Goal: Information Seeking & Learning: Learn about a topic

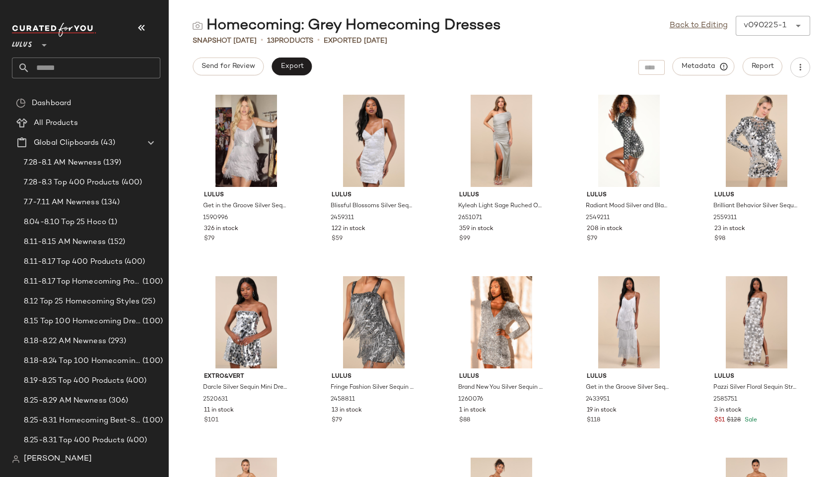
click at [49, 65] on input "text" at bounding box center [95, 68] width 131 height 21
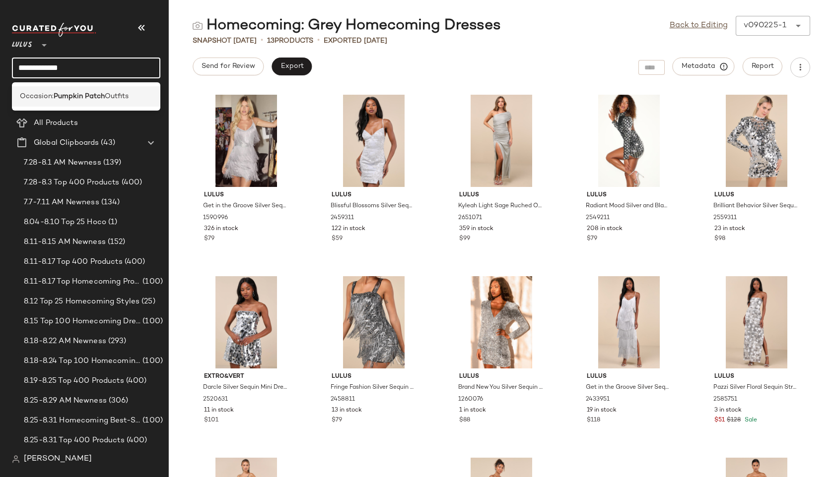
type input "**********"
click at [49, 95] on span "Occasion:" at bounding box center [37, 96] width 34 height 10
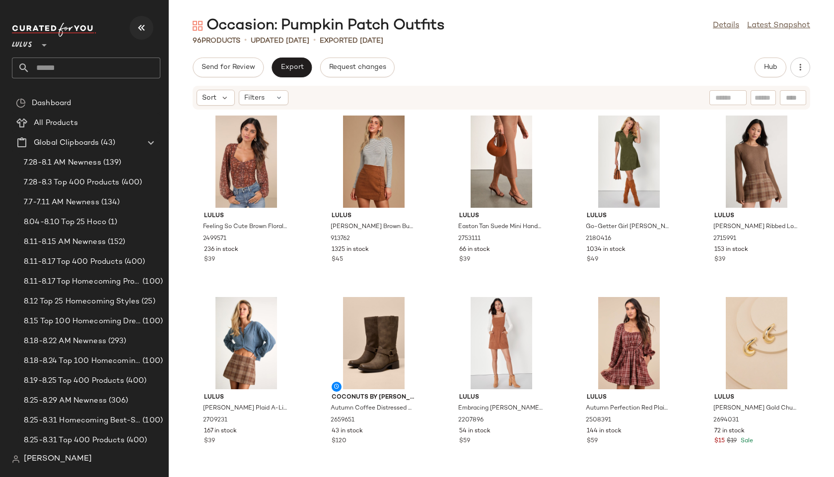
click at [148, 28] on button "button" at bounding box center [142, 28] width 24 height 24
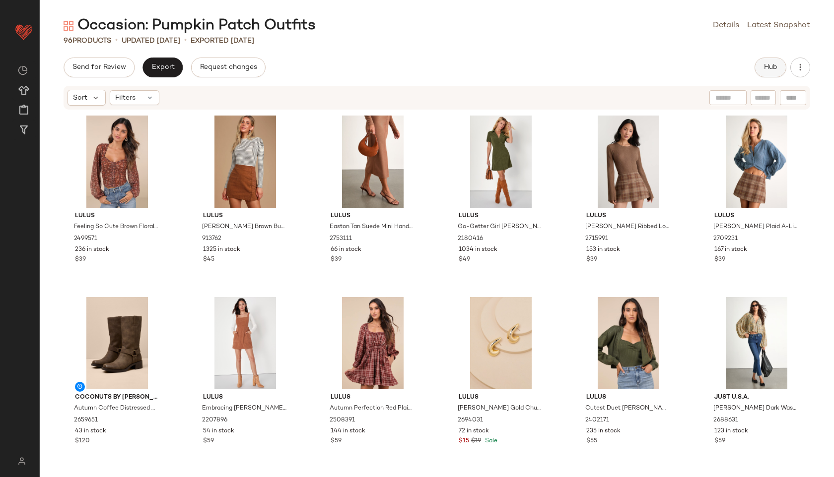
click at [757, 63] on button "Hub" at bounding box center [770, 68] width 32 height 20
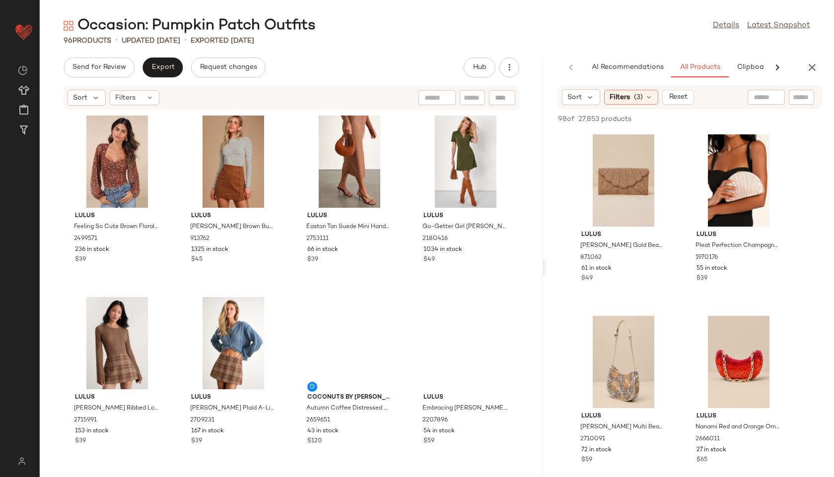
drag, startPoint x: 435, startPoint y: 266, endPoint x: 665, endPoint y: 270, distance: 229.3
click at [665, 270] on div "Occasion: Pumpkin Patch Outfits Details Latest Snapshot 96 Products • updated […" at bounding box center [437, 247] width 794 height 462
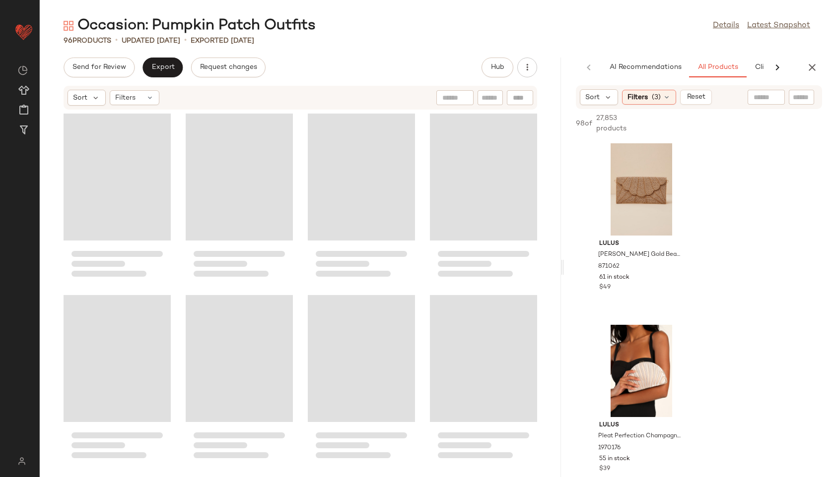
drag, startPoint x: 544, startPoint y: 267, endPoint x: 644, endPoint y: 252, distance: 100.9
click at [644, 252] on div "Occasion: Pumpkin Patch Outfits Details Latest Snapshot 96 Products • updated […" at bounding box center [437, 247] width 794 height 462
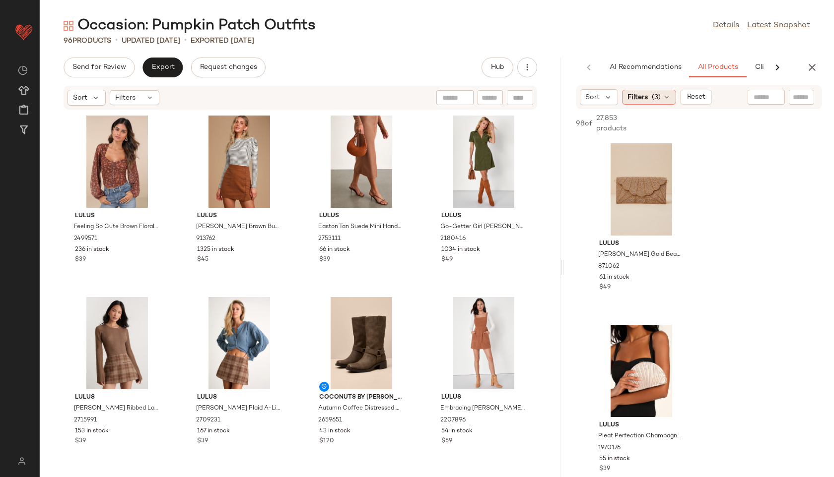
click at [655, 94] on span "(3)" at bounding box center [656, 97] width 9 height 10
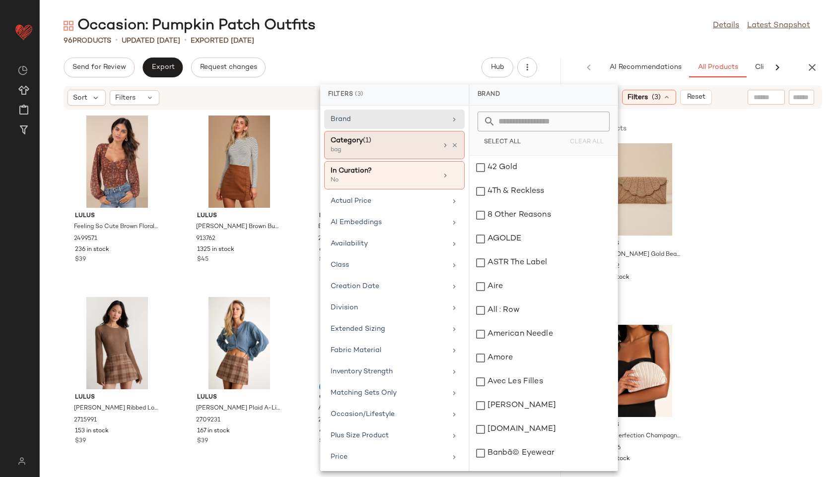
click at [418, 149] on div "bag" at bounding box center [380, 150] width 99 height 9
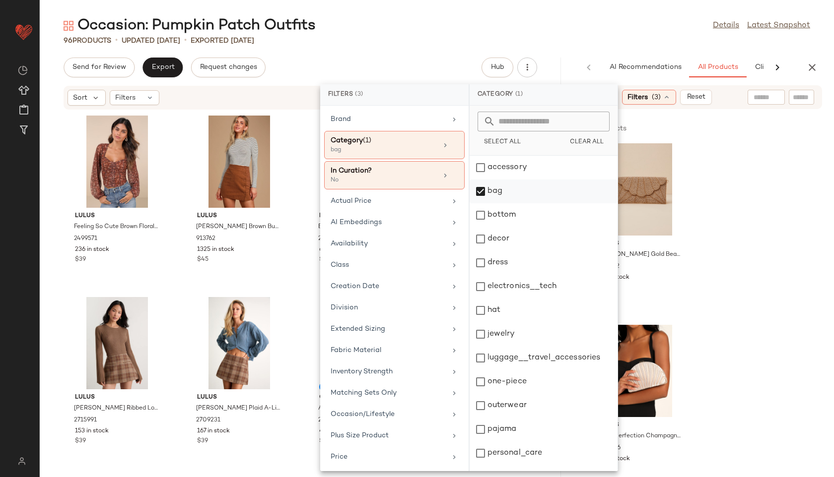
click at [500, 203] on div "bag" at bounding box center [544, 215] width 148 height 24
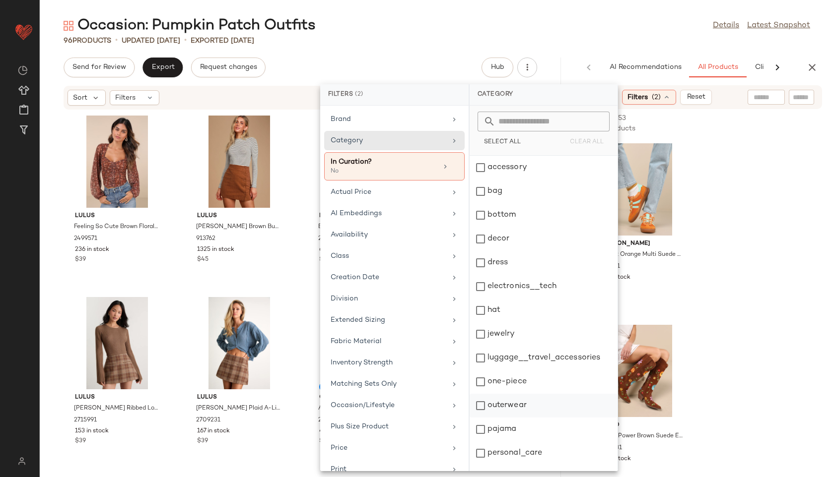
click at [505, 418] on div "outerwear" at bounding box center [544, 430] width 148 height 24
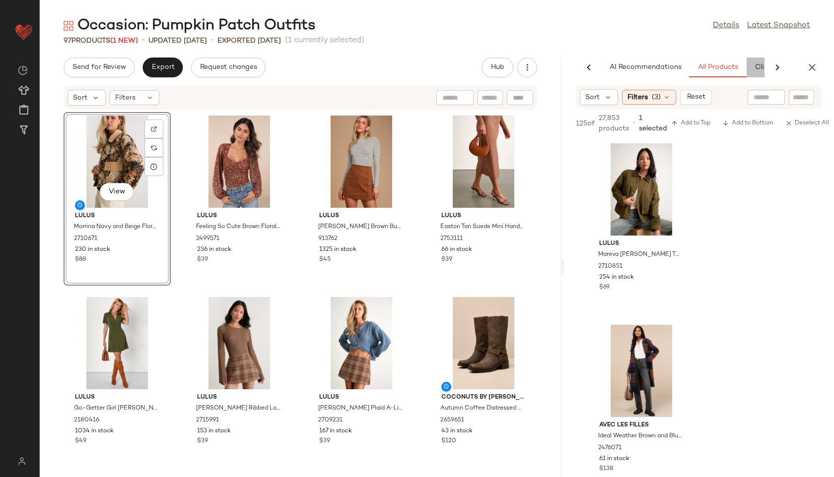
scroll to position [0, 52]
click at [758, 66] on div "AI Recommendations All Products Clipboard Reports" at bounding box center [678, 68] width 252 height 20
click at [724, 64] on span "Clipboard" at bounding box center [720, 68] width 34 height 8
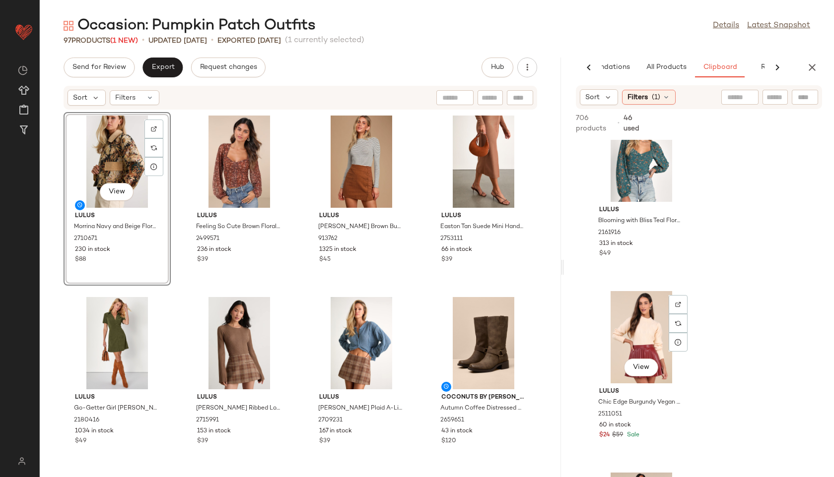
scroll to position [408, 0]
click at [770, 99] on input "text" at bounding box center [774, 97] width 17 height 10
type input "*****"
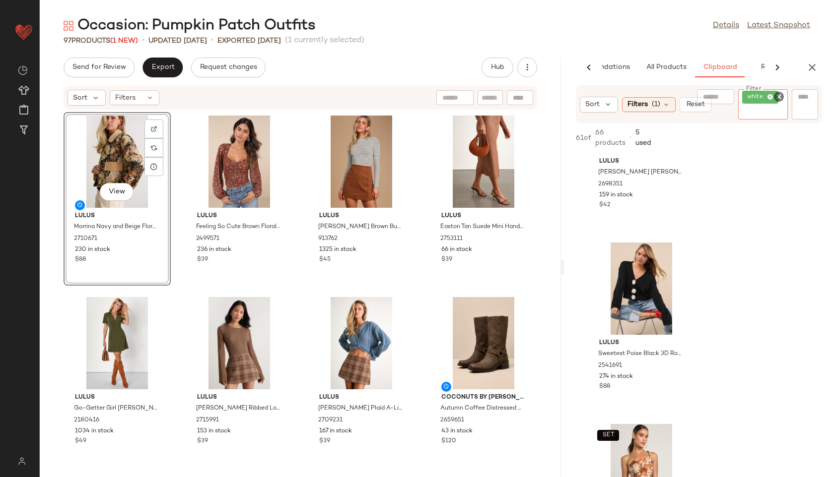
scroll to position [65, 0]
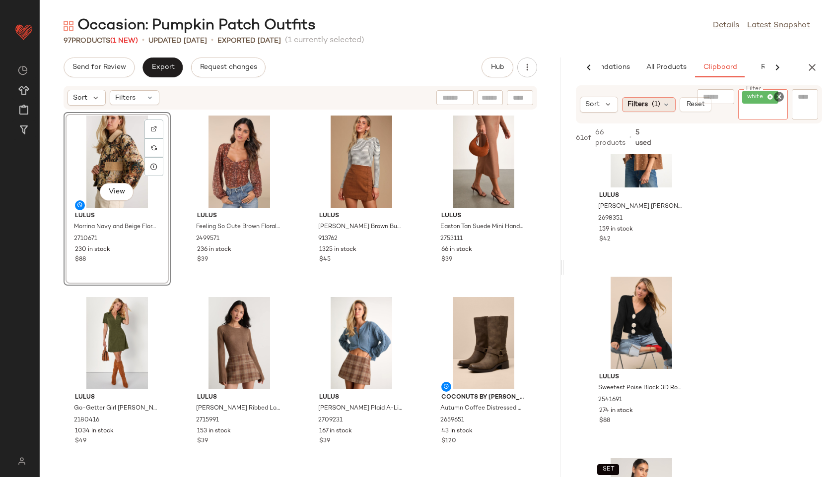
click at [664, 103] on icon at bounding box center [666, 105] width 8 height 8
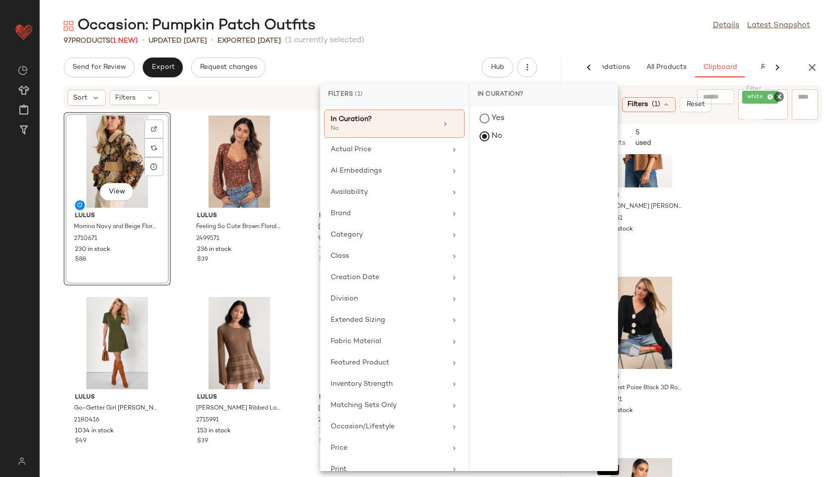
click at [447, 42] on div "97 Products (1 New) • updated [DATE] • Exported [DATE] (1 currently selected)" at bounding box center [437, 41] width 794 height 10
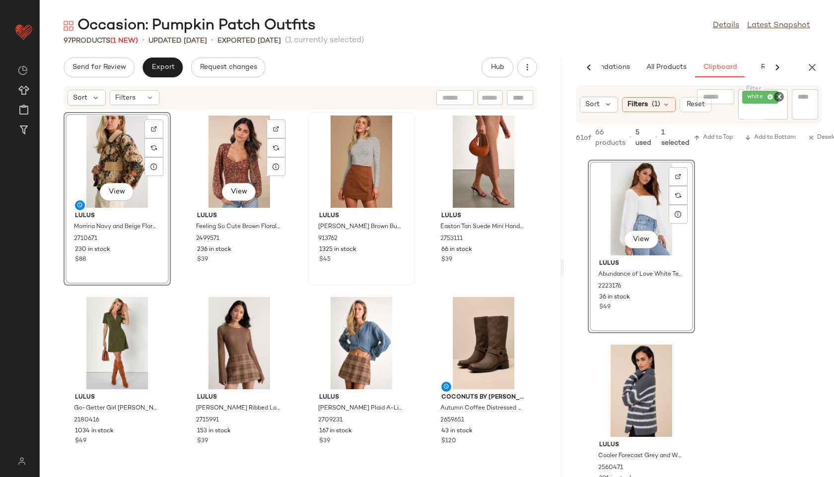
scroll to position [2003, 0]
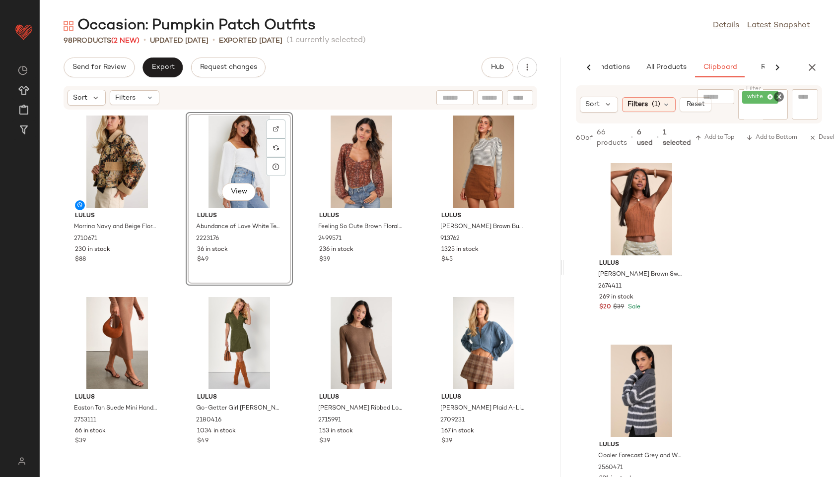
click at [778, 95] on icon "Clear Filter" at bounding box center [779, 97] width 12 height 12
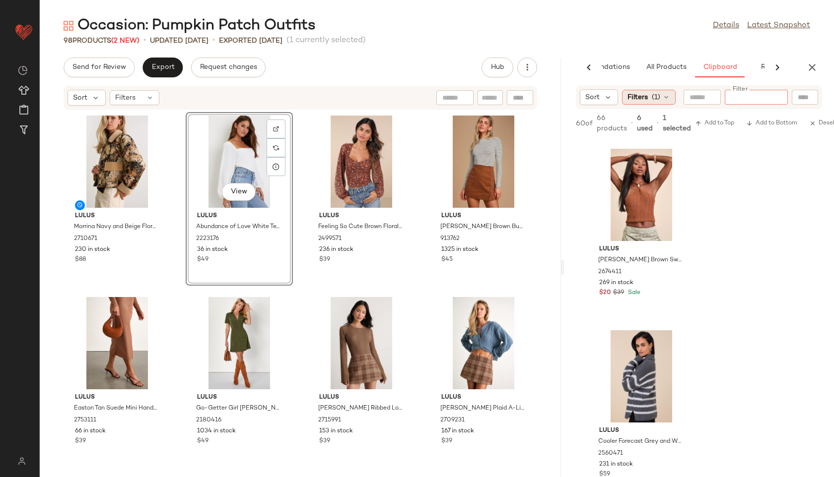
click at [661, 97] on div "Filters (1)" at bounding box center [649, 97] width 54 height 15
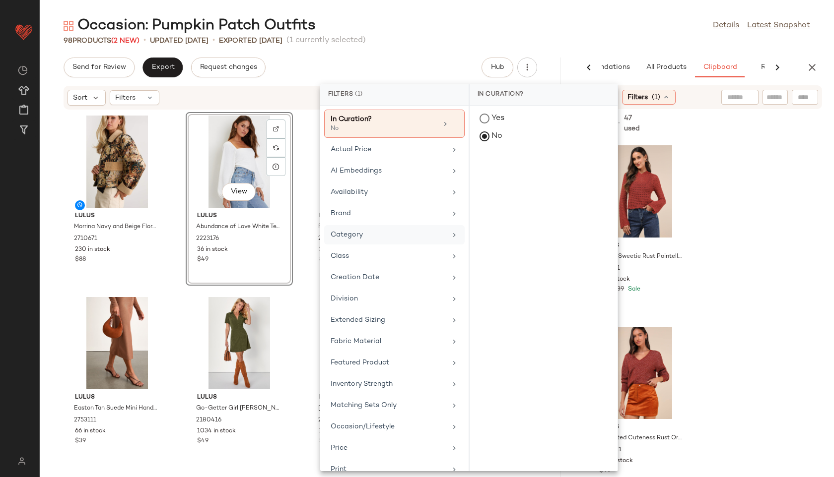
click at [362, 247] on div "Category" at bounding box center [394, 256] width 140 height 19
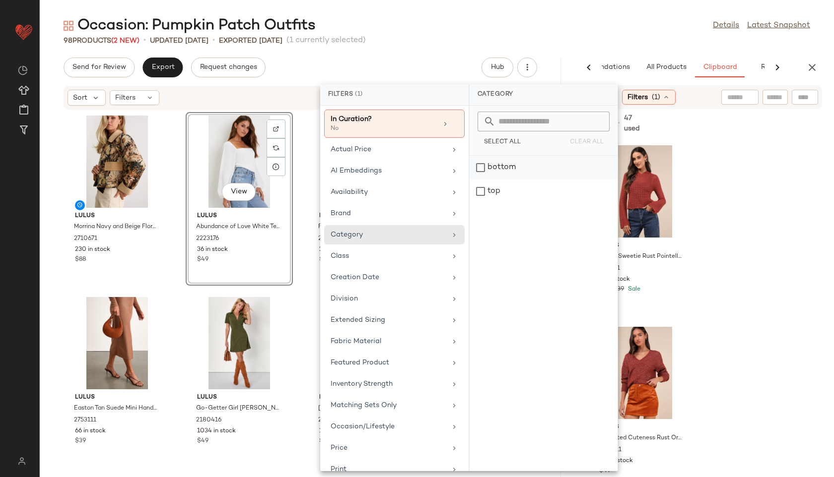
click at [521, 180] on div "bottom" at bounding box center [544, 192] width 148 height 24
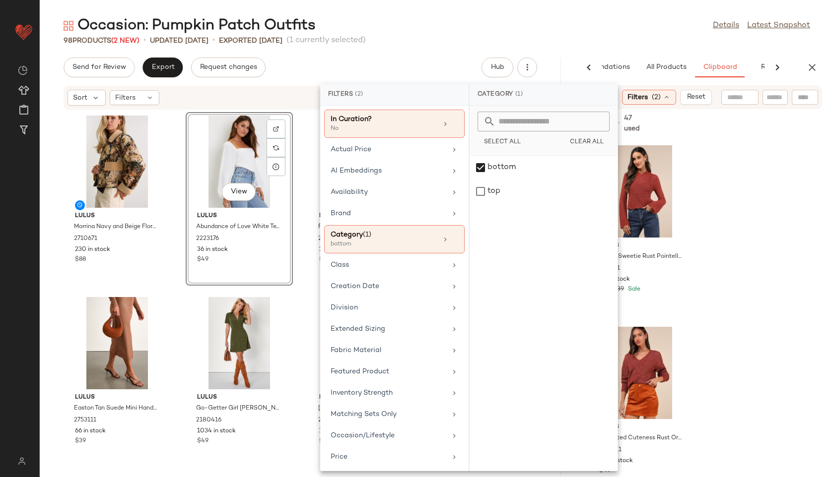
click at [601, 28] on div "Occasion: Pumpkin Patch Outfits Details Latest Snapshot" at bounding box center [437, 26] width 794 height 20
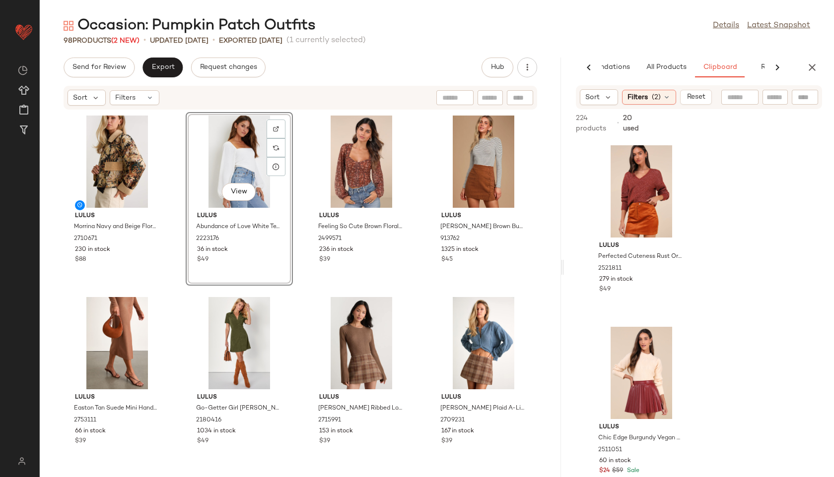
click at [774, 95] on input "text" at bounding box center [774, 97] width 17 height 10
type input "*****"
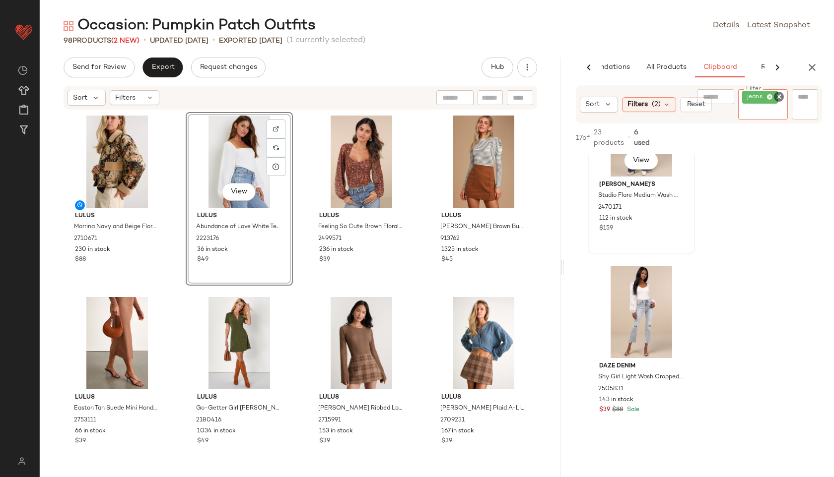
scroll to position [258, 0]
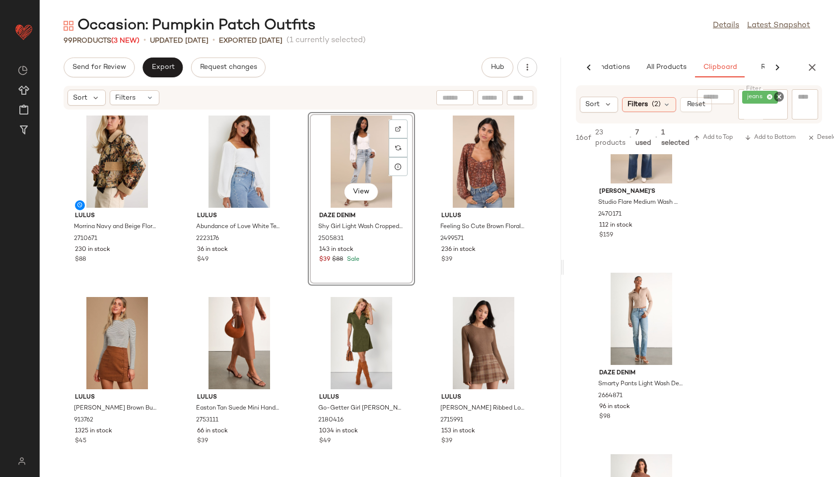
click at [778, 95] on icon "Clear Filter" at bounding box center [779, 97] width 12 height 12
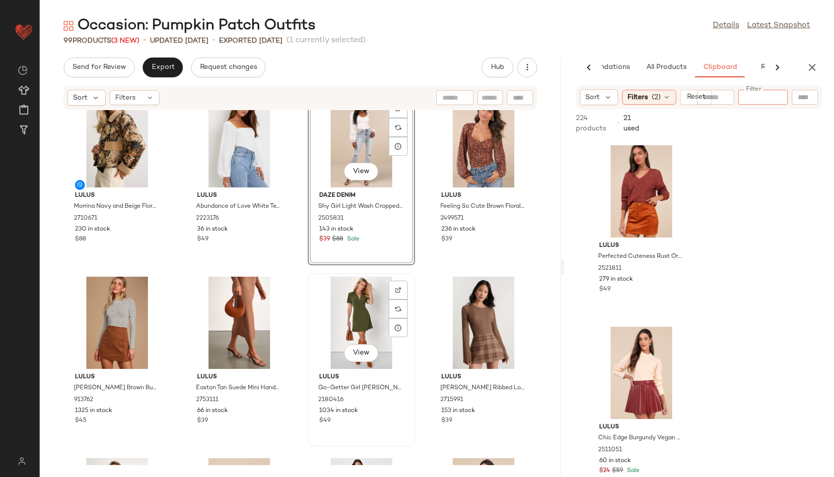
scroll to position [0, 0]
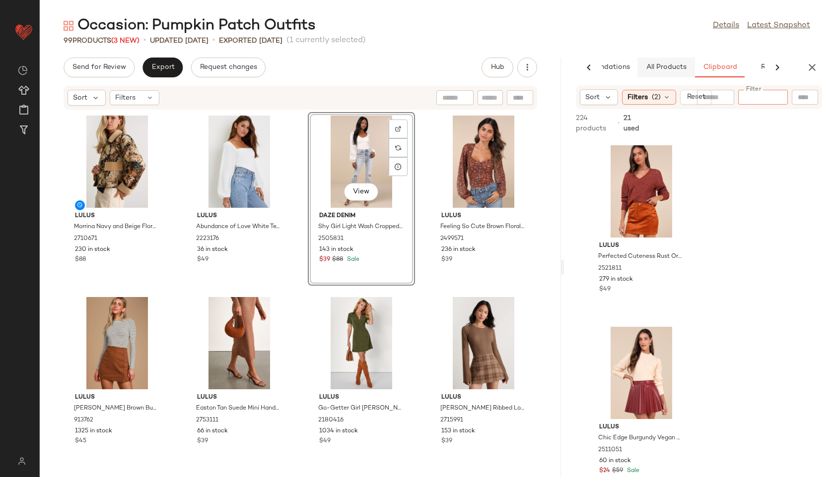
click at [664, 71] on button "All Products" at bounding box center [666, 68] width 58 height 20
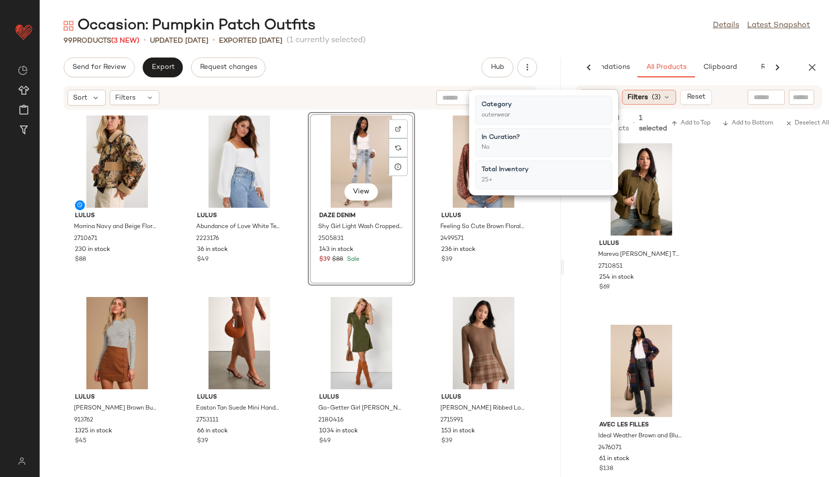
click at [648, 95] on div "Filters (3)" at bounding box center [649, 97] width 54 height 15
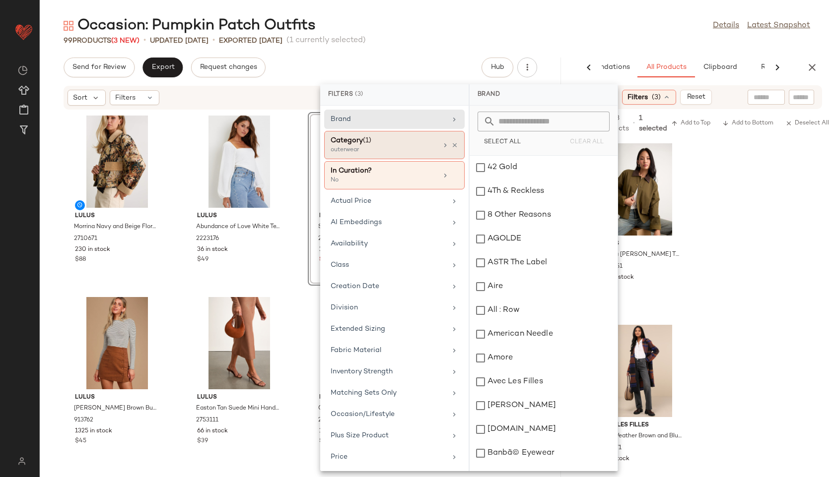
click at [403, 146] on div "outerwear" at bounding box center [380, 150] width 99 height 9
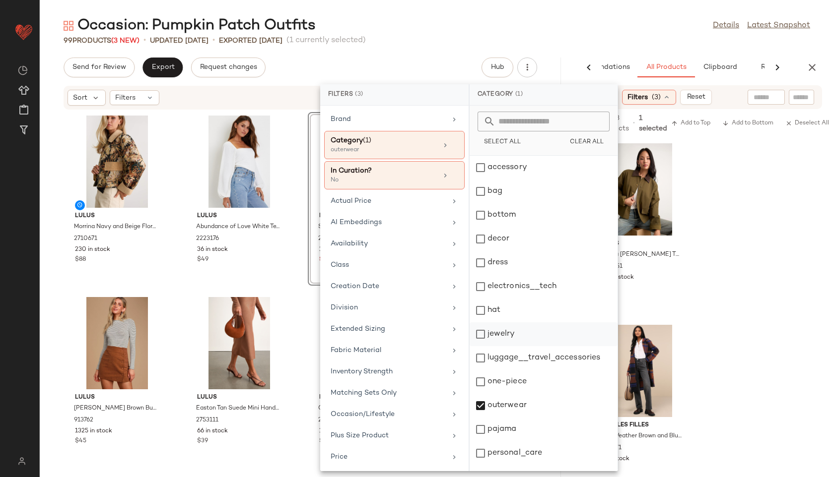
click at [501, 346] on div "jewelry" at bounding box center [544, 358] width 148 height 24
click at [496, 418] on div "outerwear" at bounding box center [544, 430] width 148 height 24
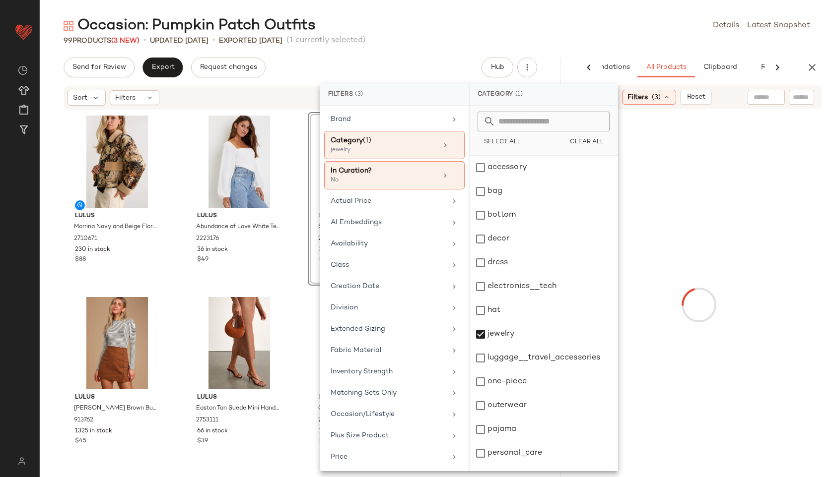
click at [502, 25] on div "Occasion: Pumpkin Patch Outfits Details Latest Snapshot" at bounding box center [437, 26] width 794 height 20
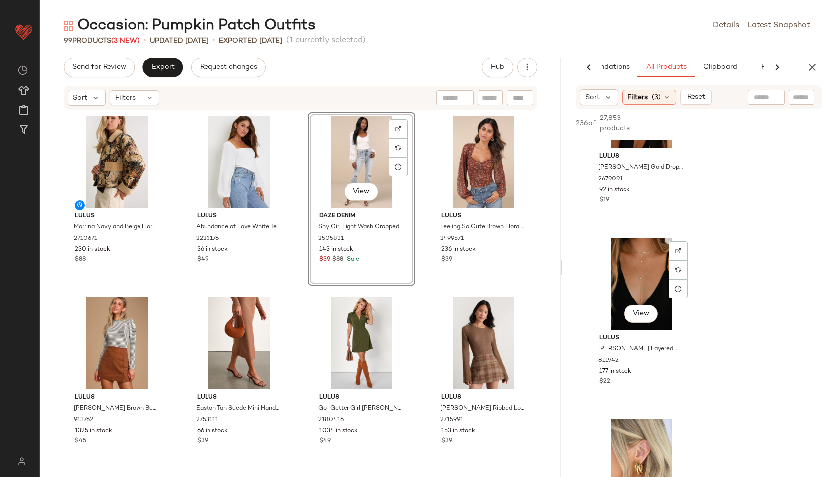
scroll to position [7910, 0]
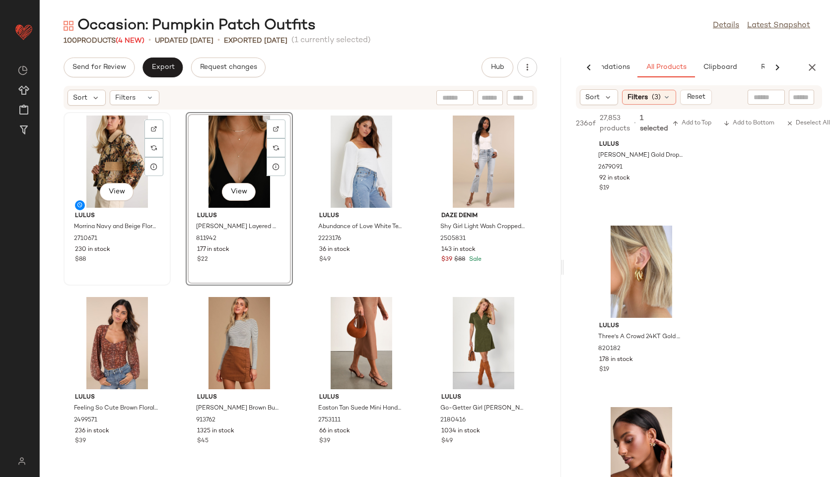
click at [117, 154] on div "View" at bounding box center [117, 162] width 100 height 92
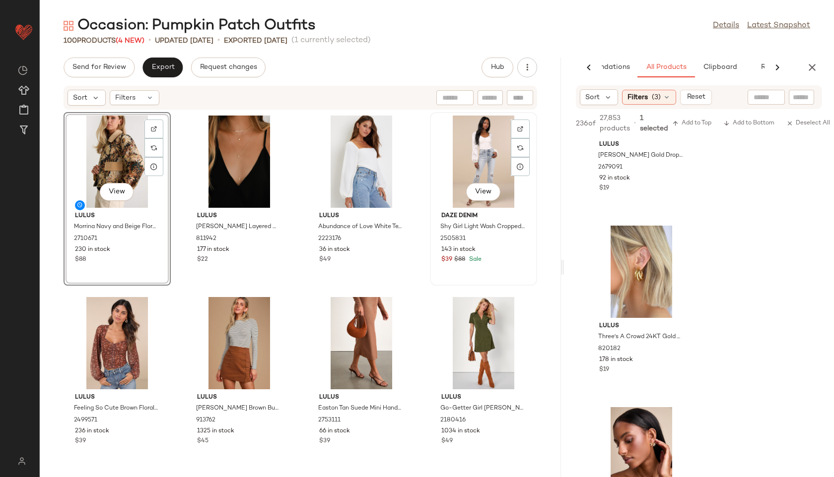
click at [451, 147] on div "View" at bounding box center [483, 162] width 100 height 92
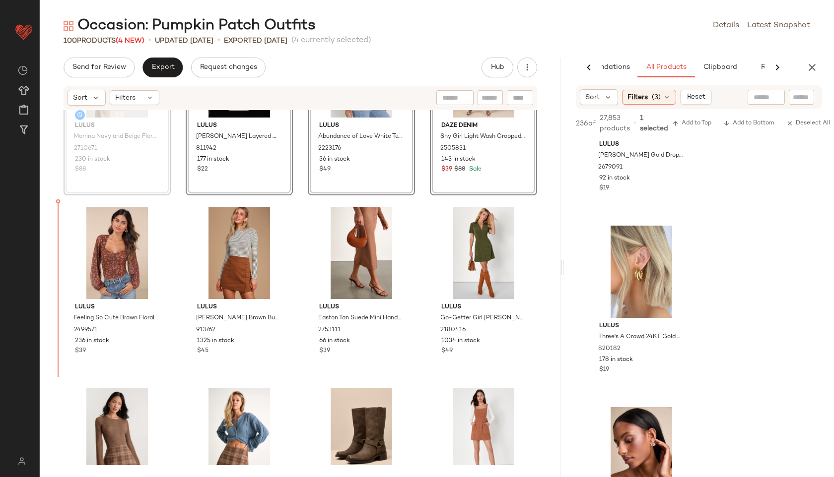
scroll to position [91, 0]
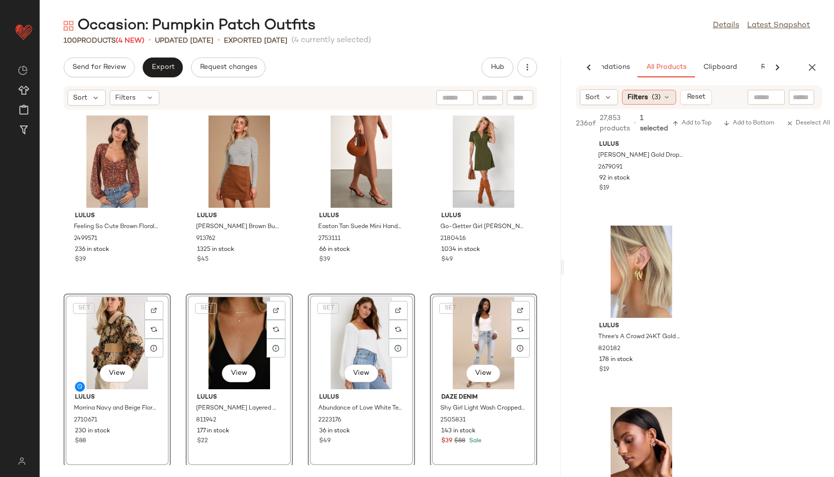
click at [660, 97] on span "(3)" at bounding box center [656, 97] width 9 height 10
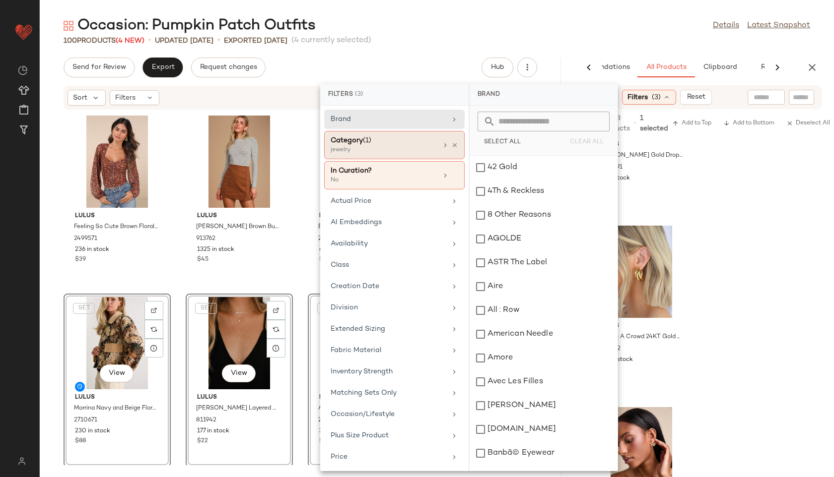
click at [398, 142] on div "Category (1)" at bounding box center [384, 140] width 107 height 10
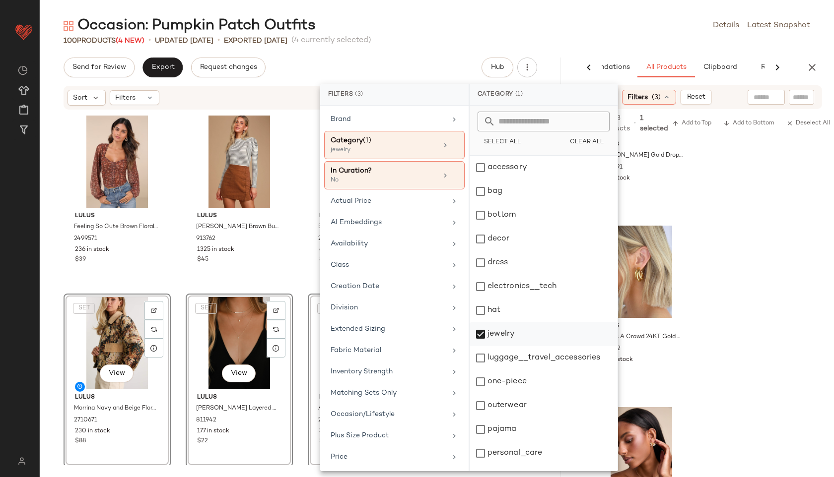
click at [502, 346] on div "jewelry" at bounding box center [544, 358] width 148 height 24
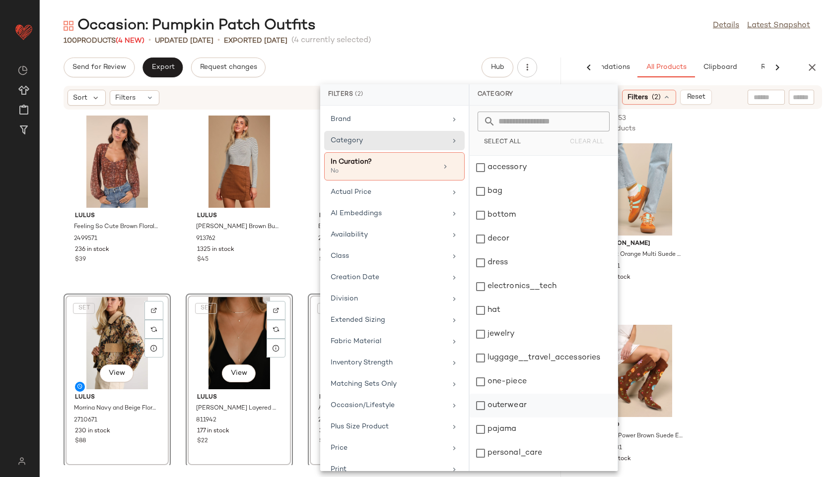
click at [503, 418] on div "outerwear" at bounding box center [544, 430] width 148 height 24
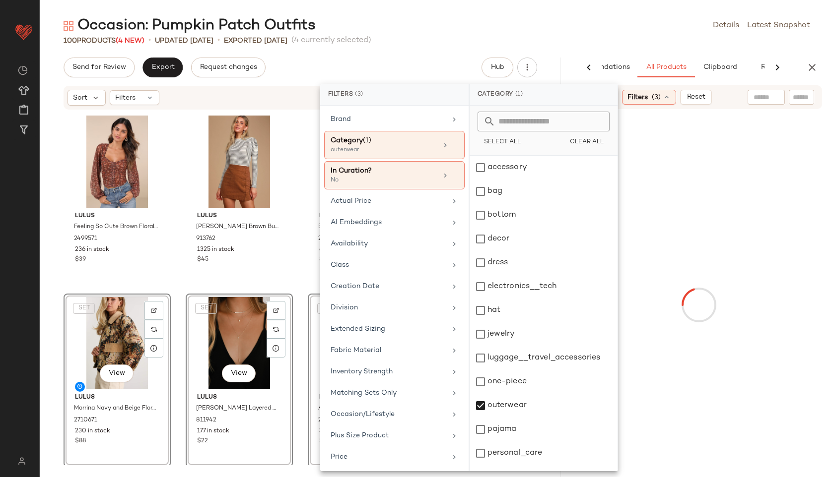
click at [491, 34] on div "Occasion: Pumpkin Patch Outfits Details Latest Snapshot" at bounding box center [437, 26] width 794 height 20
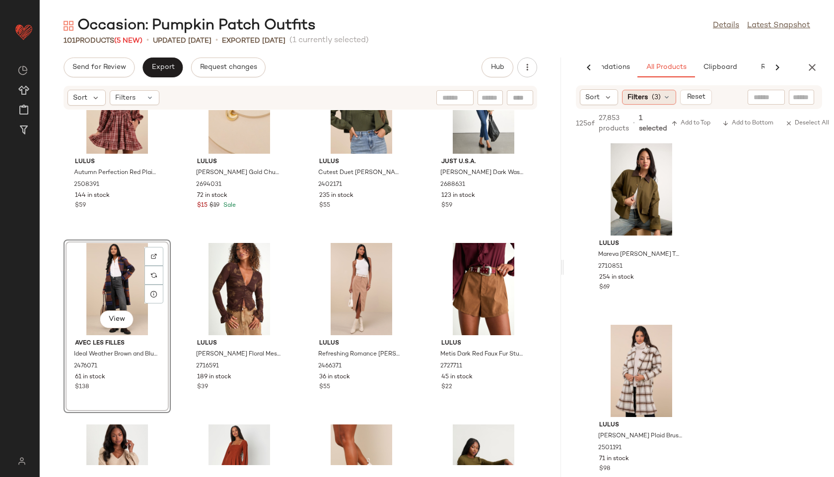
click at [653, 95] on span "(3)" at bounding box center [656, 97] width 9 height 10
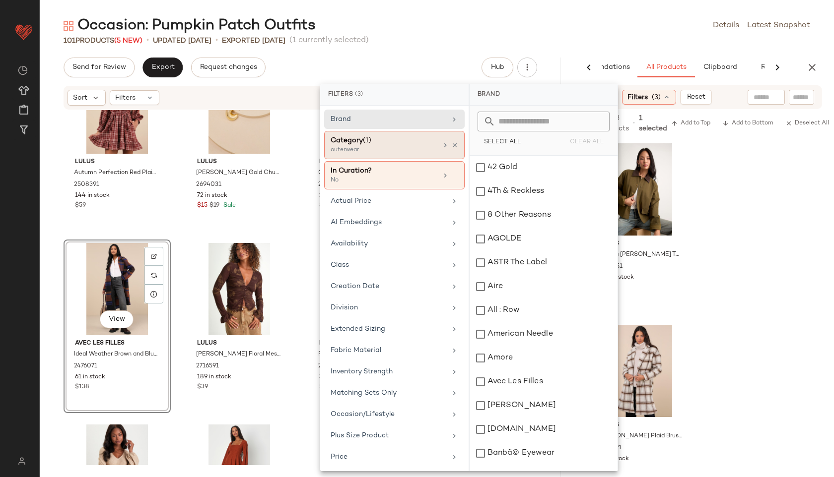
click at [405, 144] on div "Category (1)" at bounding box center [384, 140] width 107 height 10
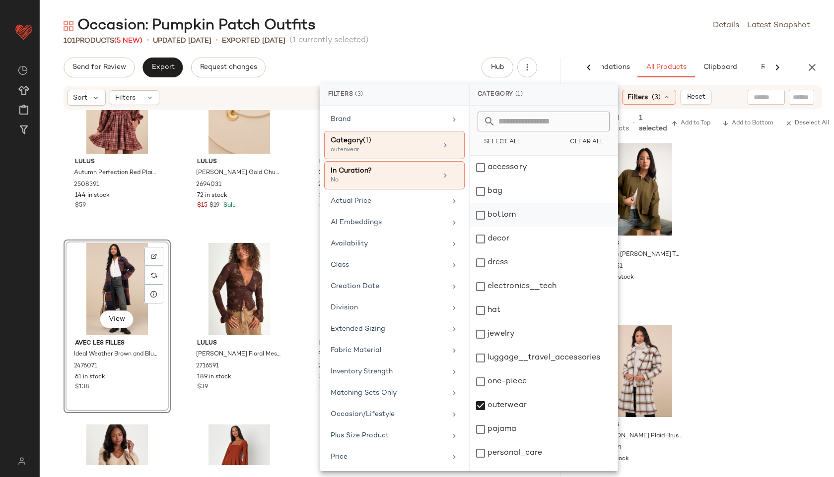
click at [515, 227] on div "bottom" at bounding box center [544, 239] width 148 height 24
click at [506, 418] on div "outerwear" at bounding box center [544, 430] width 148 height 24
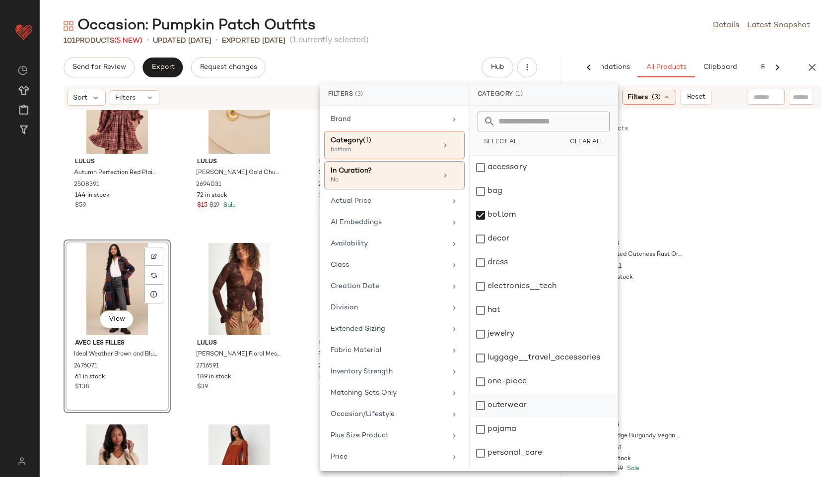
scroll to position [89, 0]
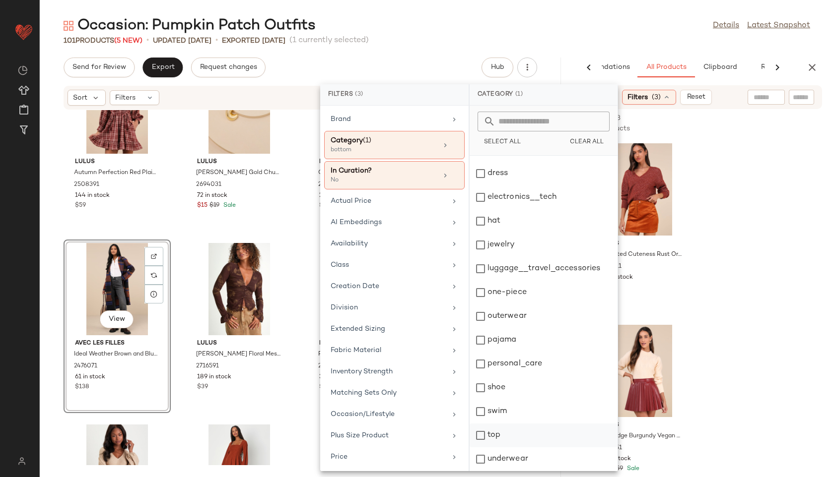
click at [503, 448] on div "top" at bounding box center [544, 460] width 148 height 24
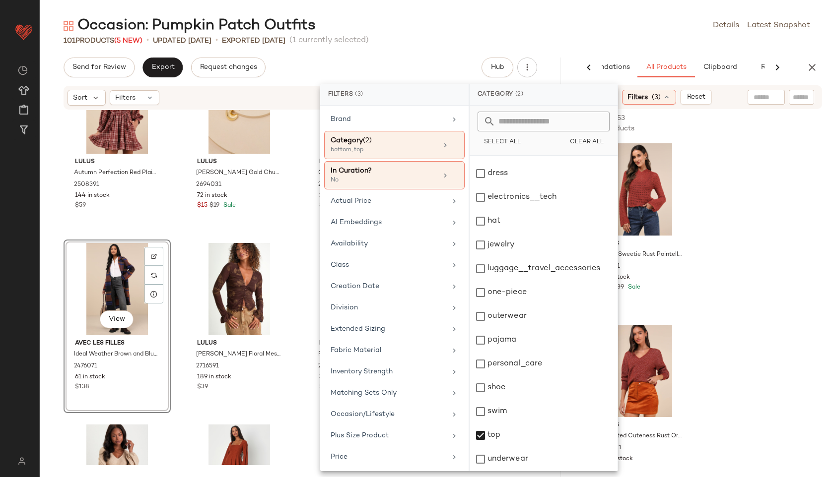
click at [556, 27] on div "Occasion: Pumpkin Patch Outfits Details Latest Snapshot" at bounding box center [437, 26] width 794 height 20
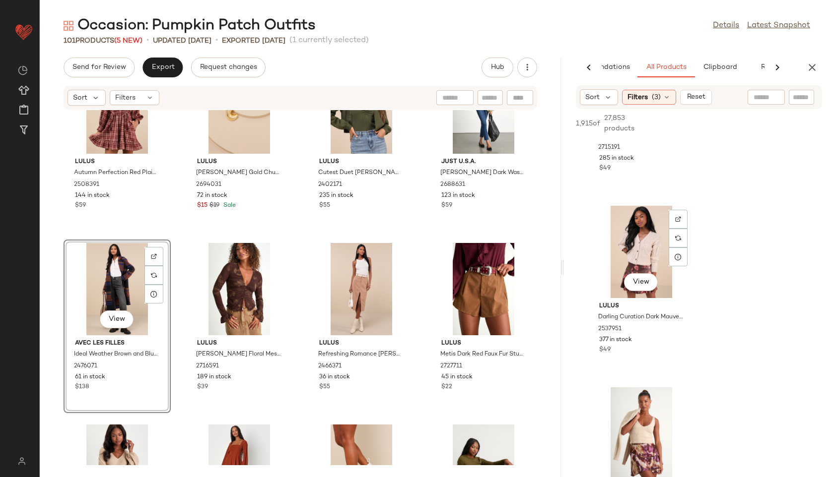
scroll to position [3208, 0]
click at [655, 90] on div "Filters (3)" at bounding box center [649, 97] width 54 height 15
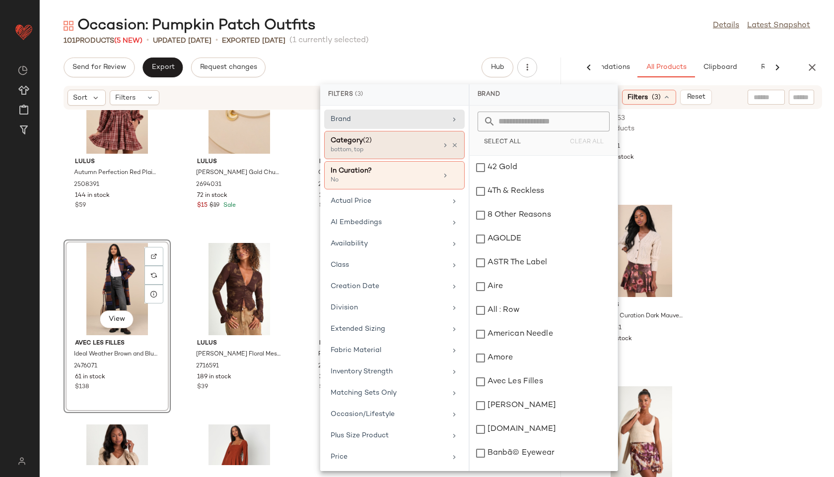
click at [391, 150] on div "bottom, top" at bounding box center [380, 150] width 99 height 9
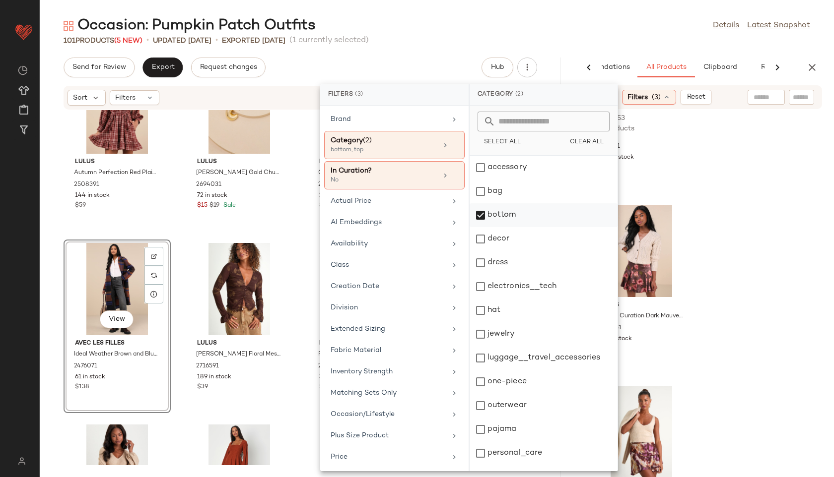
click at [496, 227] on div "bottom" at bounding box center [544, 239] width 148 height 24
click at [576, 52] on div "Occasion: Pumpkin Patch Outfits Details Latest Snapshot 101 Products (5 New) • …" at bounding box center [437, 247] width 794 height 462
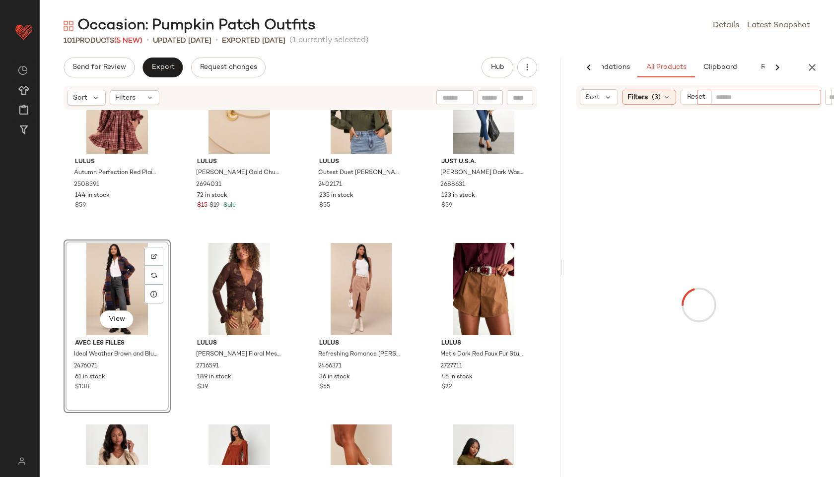
click at [764, 95] on input "text" at bounding box center [759, 97] width 86 height 10
type input "*****"
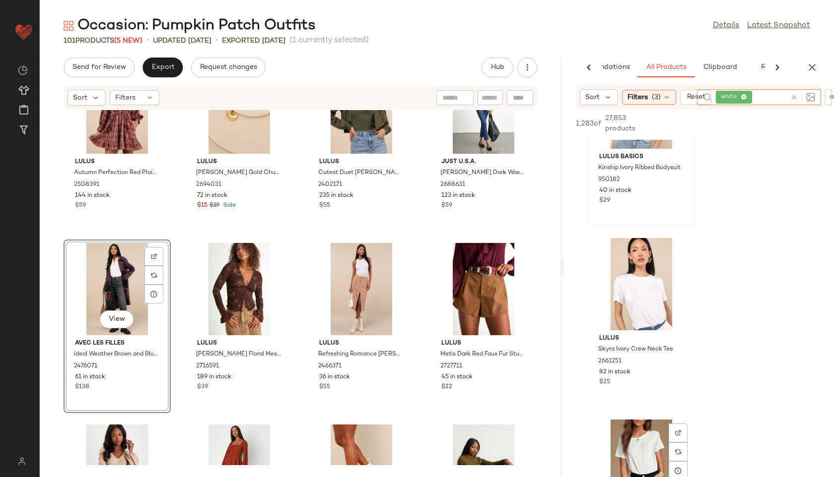
scroll to position [243, 0]
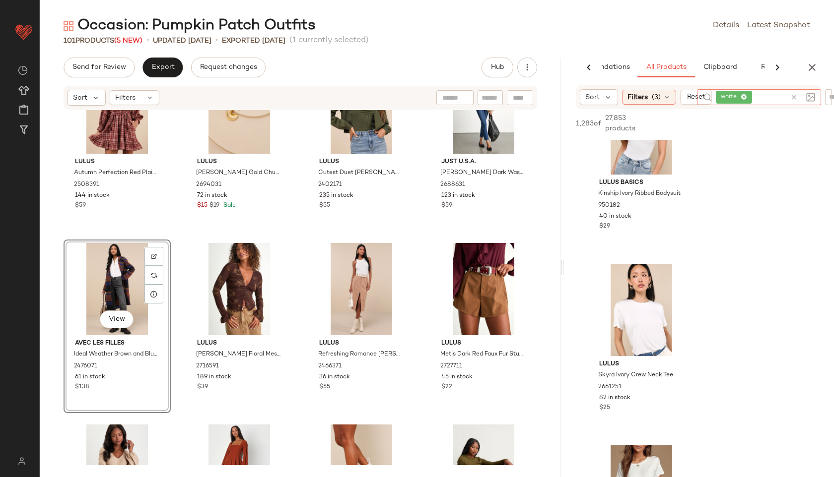
click at [744, 97] on icon at bounding box center [743, 97] width 6 height 6
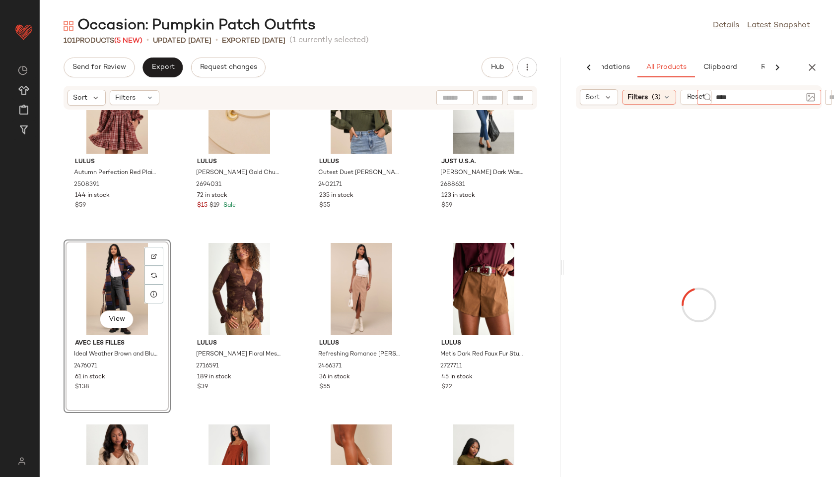
type input "*****"
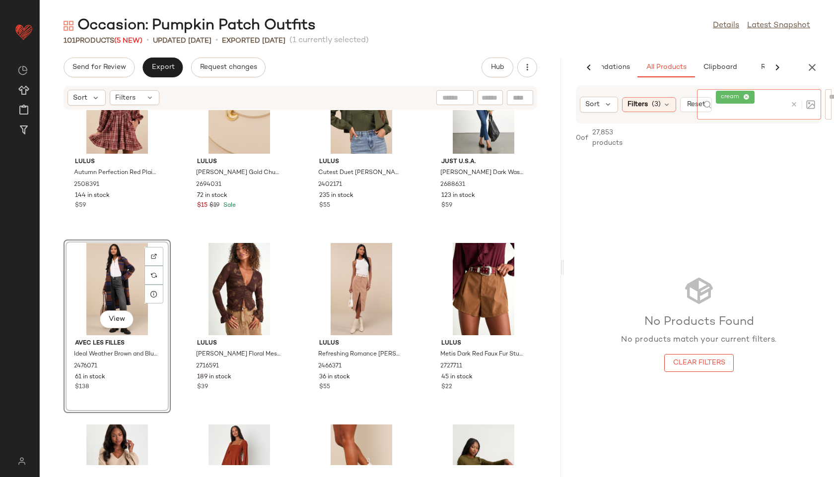
click at [747, 98] on icon at bounding box center [746, 97] width 6 height 6
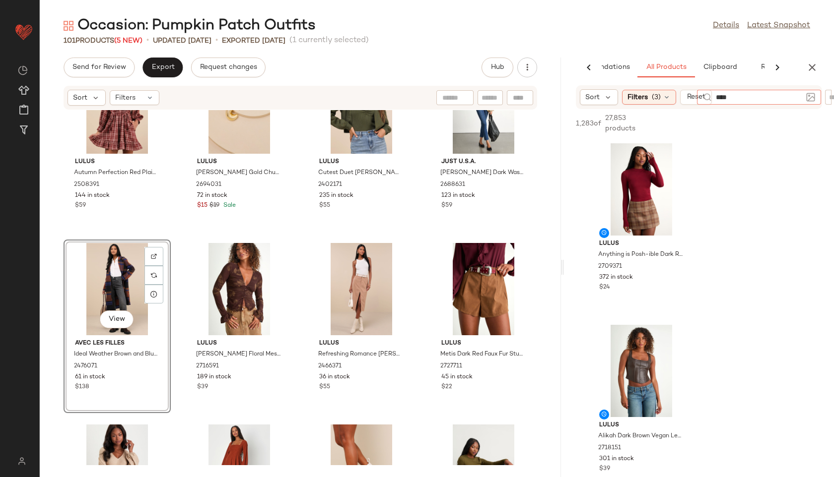
type input "*****"
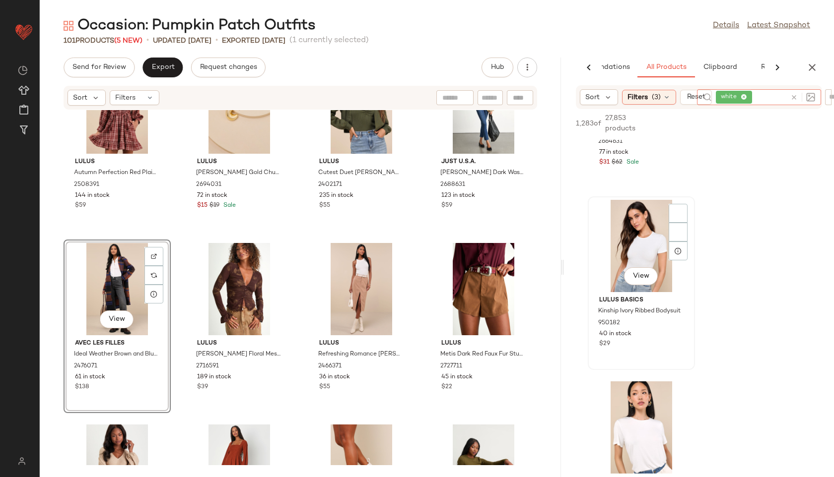
scroll to position [125, 0]
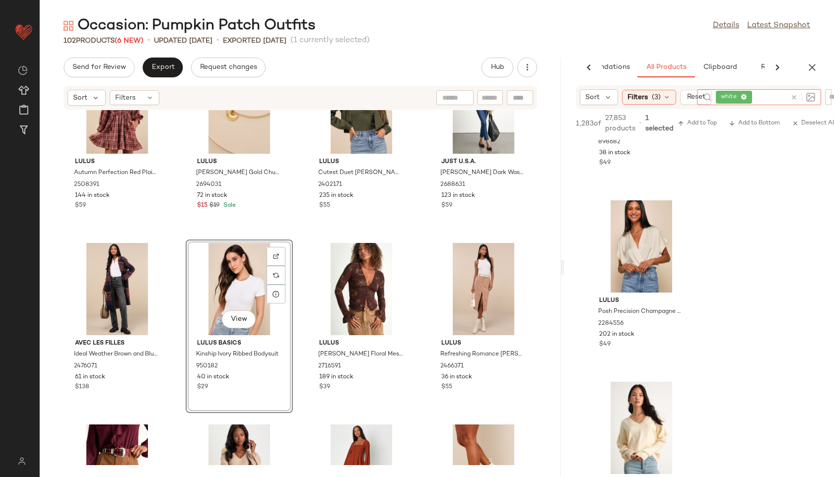
click at [745, 97] on icon at bounding box center [743, 97] width 6 height 6
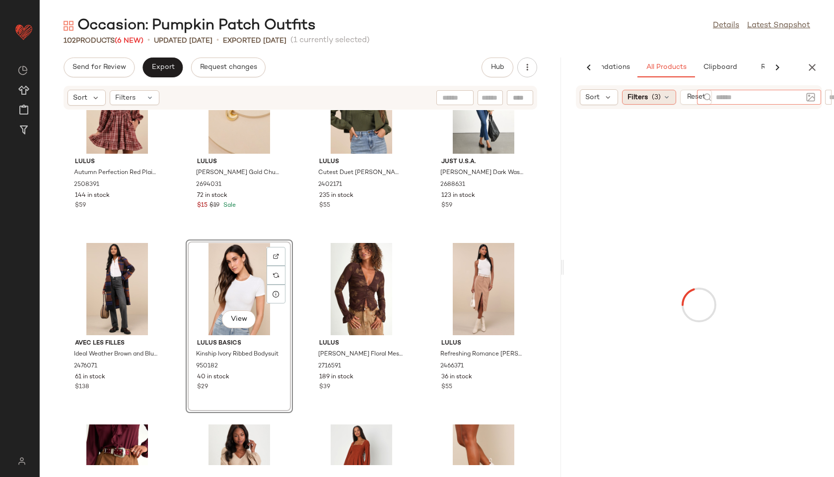
click at [672, 99] on div "Filters (3)" at bounding box center [649, 97] width 54 height 15
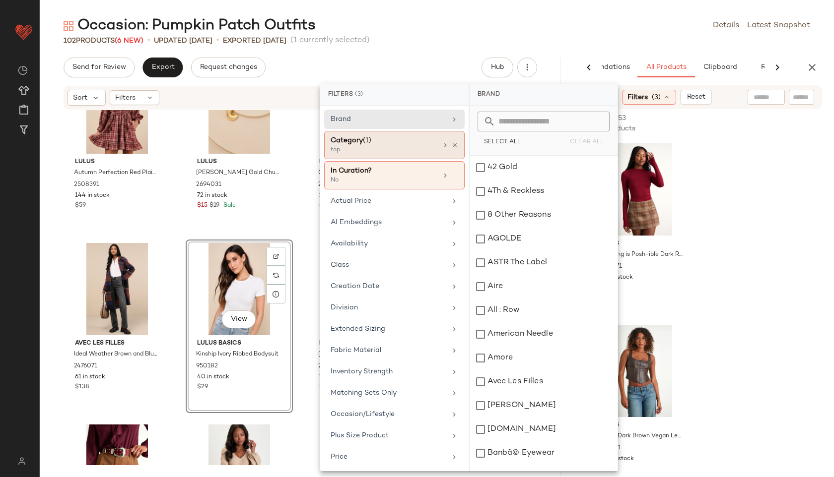
click at [384, 152] on div "top" at bounding box center [380, 150] width 99 height 9
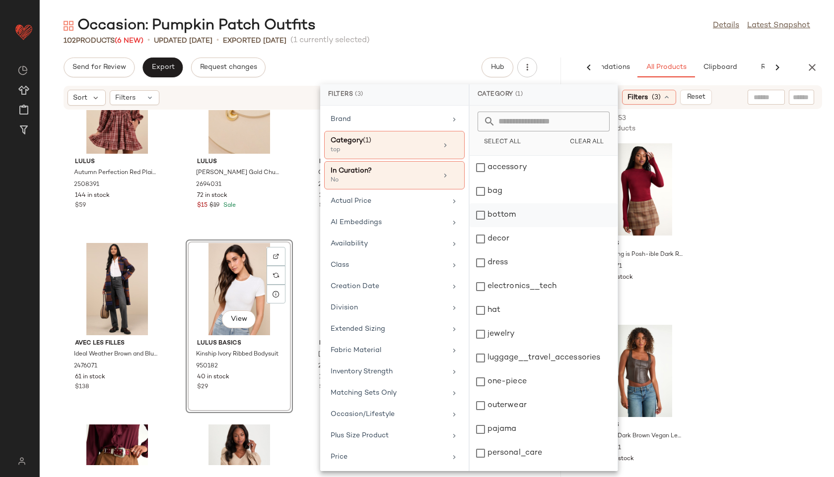
click at [513, 227] on div "bottom" at bounding box center [544, 239] width 148 height 24
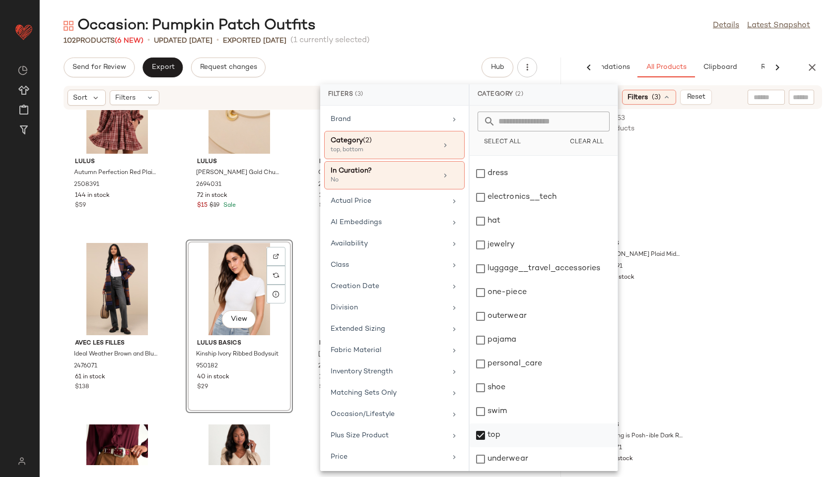
click at [491, 448] on div "top" at bounding box center [544, 460] width 148 height 24
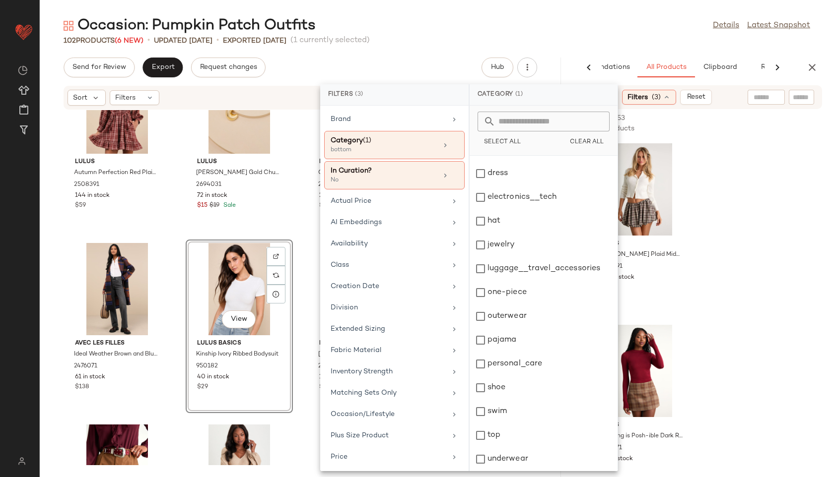
click at [655, 7] on main "Occasion: Pumpkin Patch Outfits Details Latest Snapshot 102 Products (6 New) • …" at bounding box center [417, 238] width 834 height 477
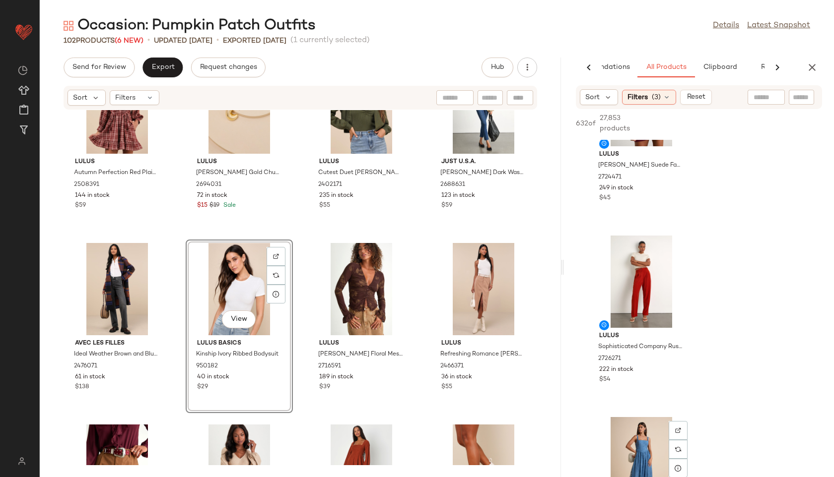
scroll to position [706, 0]
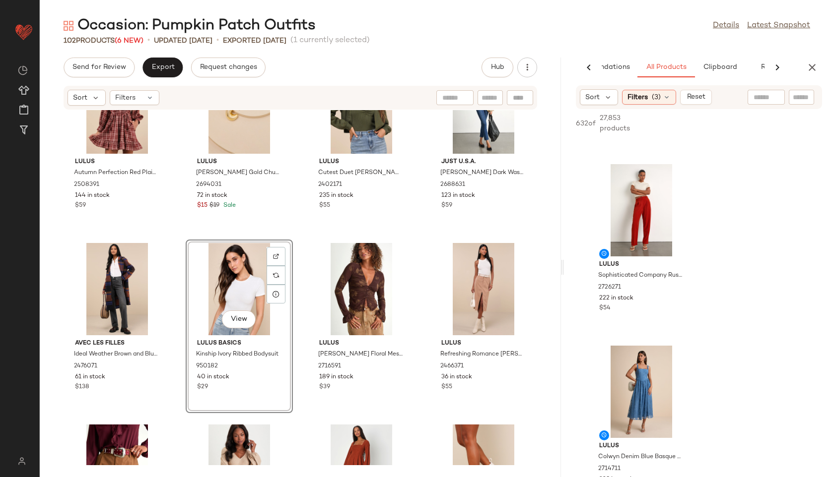
click at [758, 98] on input "text" at bounding box center [765, 97] width 25 height 10
type input "*****"
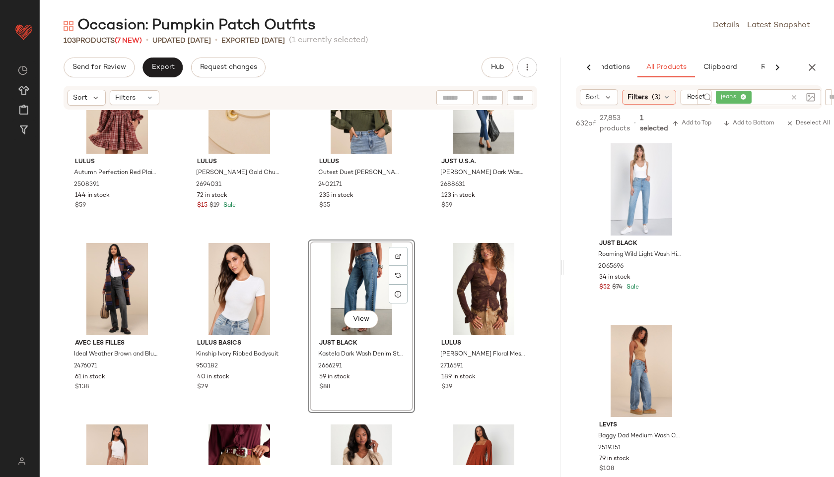
click at [795, 97] on icon at bounding box center [793, 97] width 7 height 7
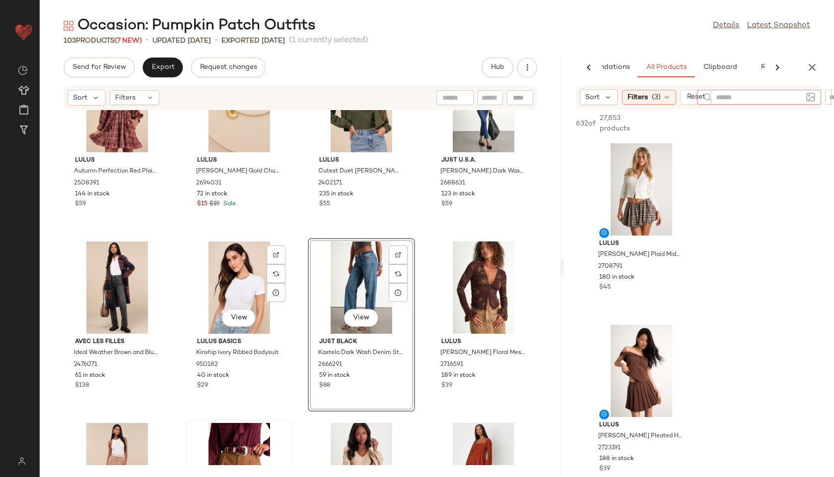
scroll to position [538, 0]
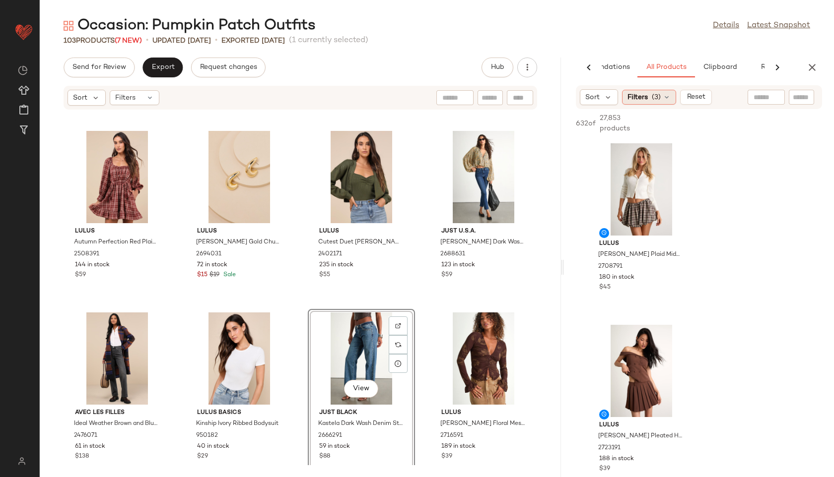
click at [661, 95] on div "Filters (3)" at bounding box center [649, 97] width 54 height 15
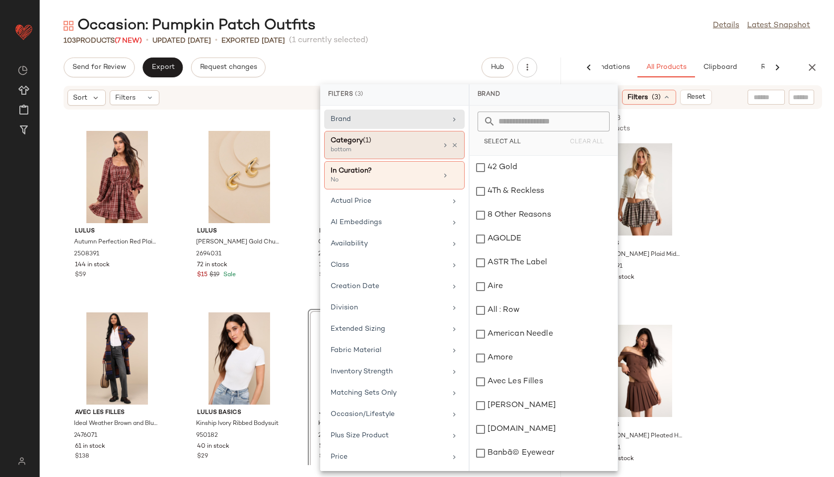
click at [392, 140] on div "Category (1)" at bounding box center [384, 140] width 107 height 10
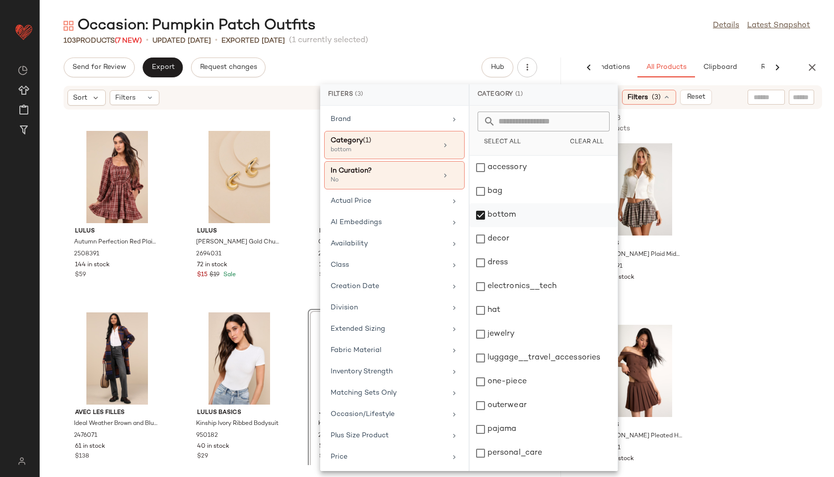
click at [492, 227] on div "bottom" at bounding box center [544, 239] width 148 height 24
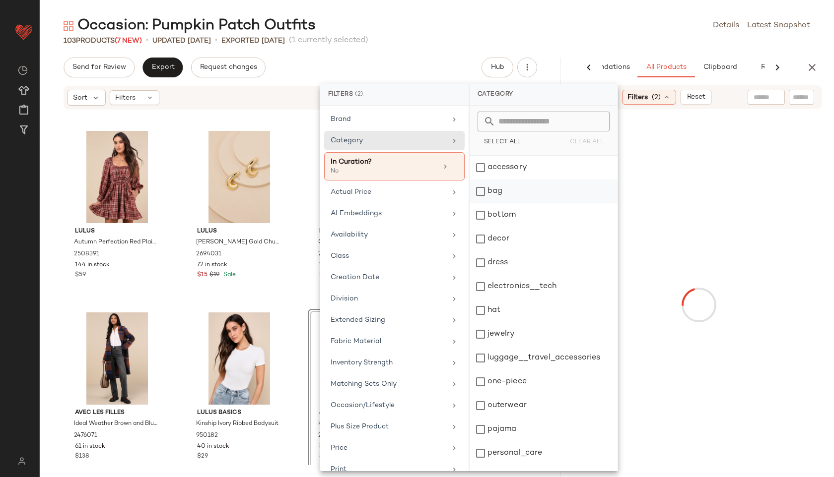
click at [494, 203] on div "bag" at bounding box center [544, 215] width 148 height 24
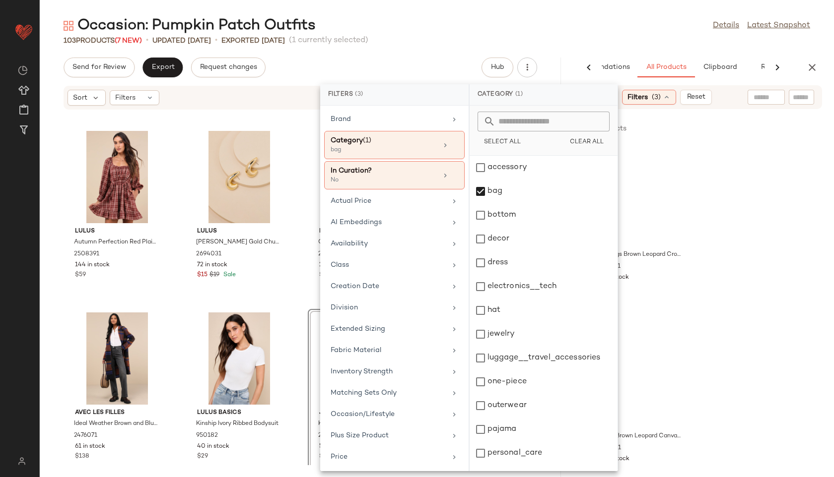
click at [529, 20] on div "Occasion: Pumpkin Patch Outfits Details Latest Snapshot" at bounding box center [437, 26] width 794 height 20
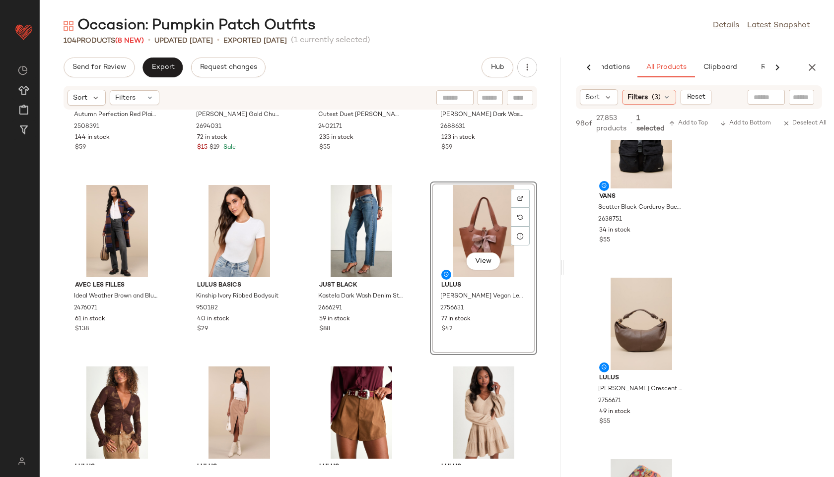
scroll to position [658, 0]
